Goal: Browse casually: Explore the website without a specific task or goal

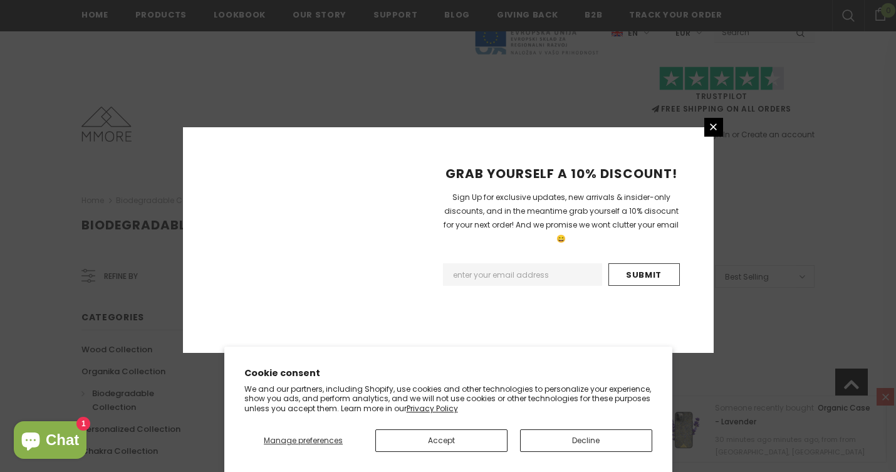
scroll to position [812, 0]
